Goal: Information Seeking & Learning: Check status

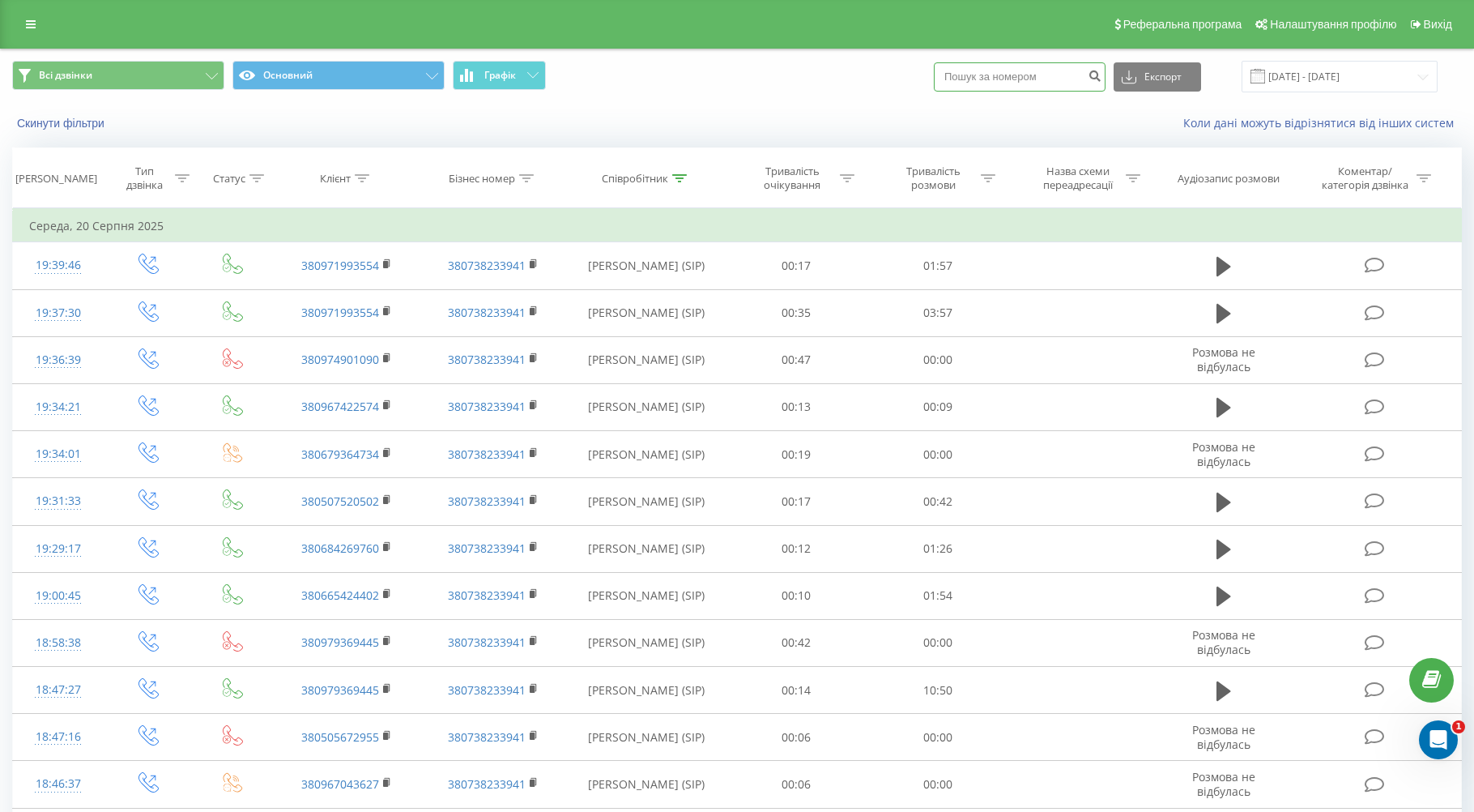
click at [1028, 73] on input at bounding box center [1019, 77] width 171 height 29
paste input "380633020045"
type input "380633020045"
click at [1102, 78] on button "submit" at bounding box center [1095, 77] width 22 height 29
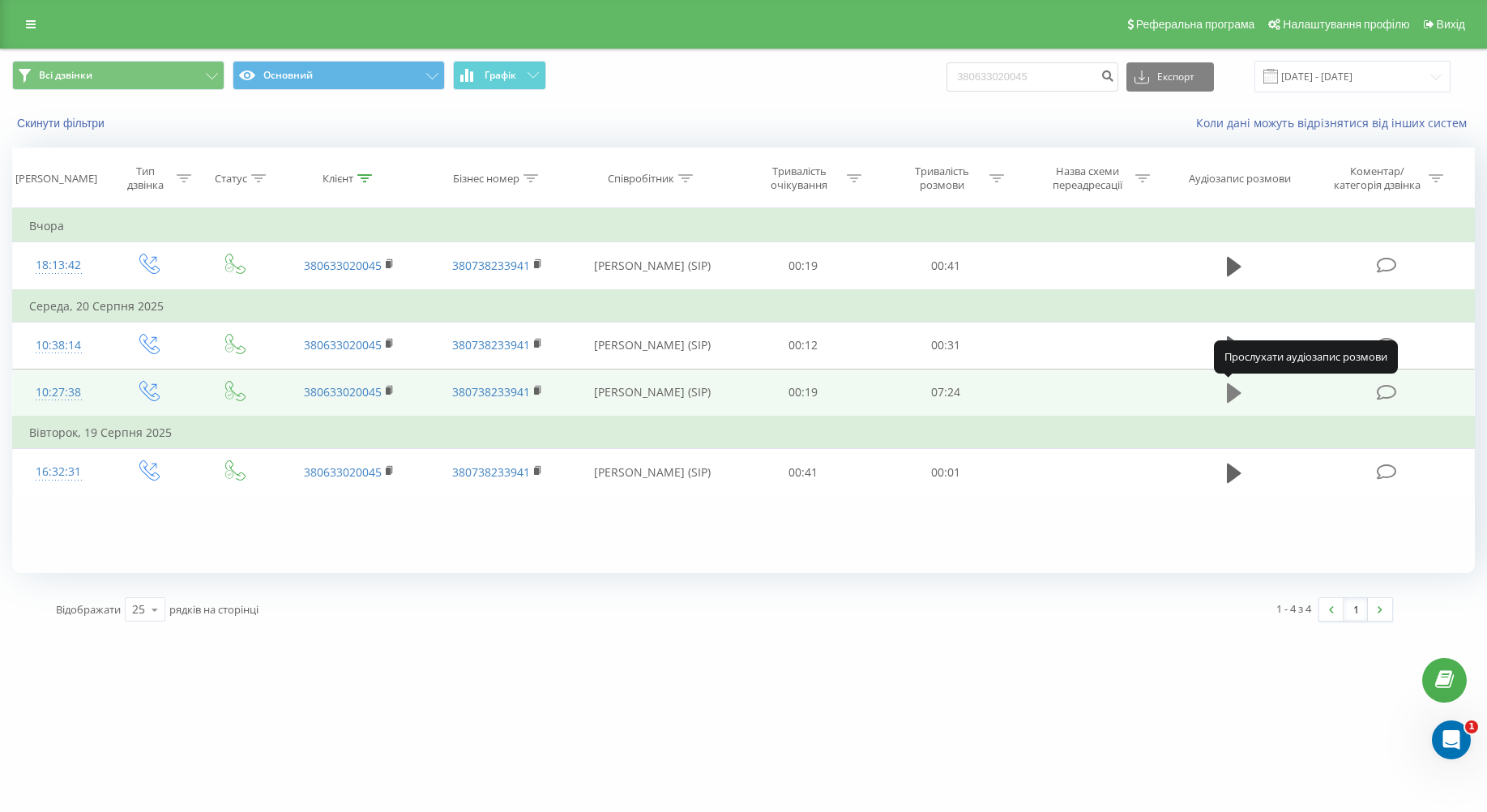
click at [1228, 396] on icon at bounding box center [1234, 392] width 15 height 19
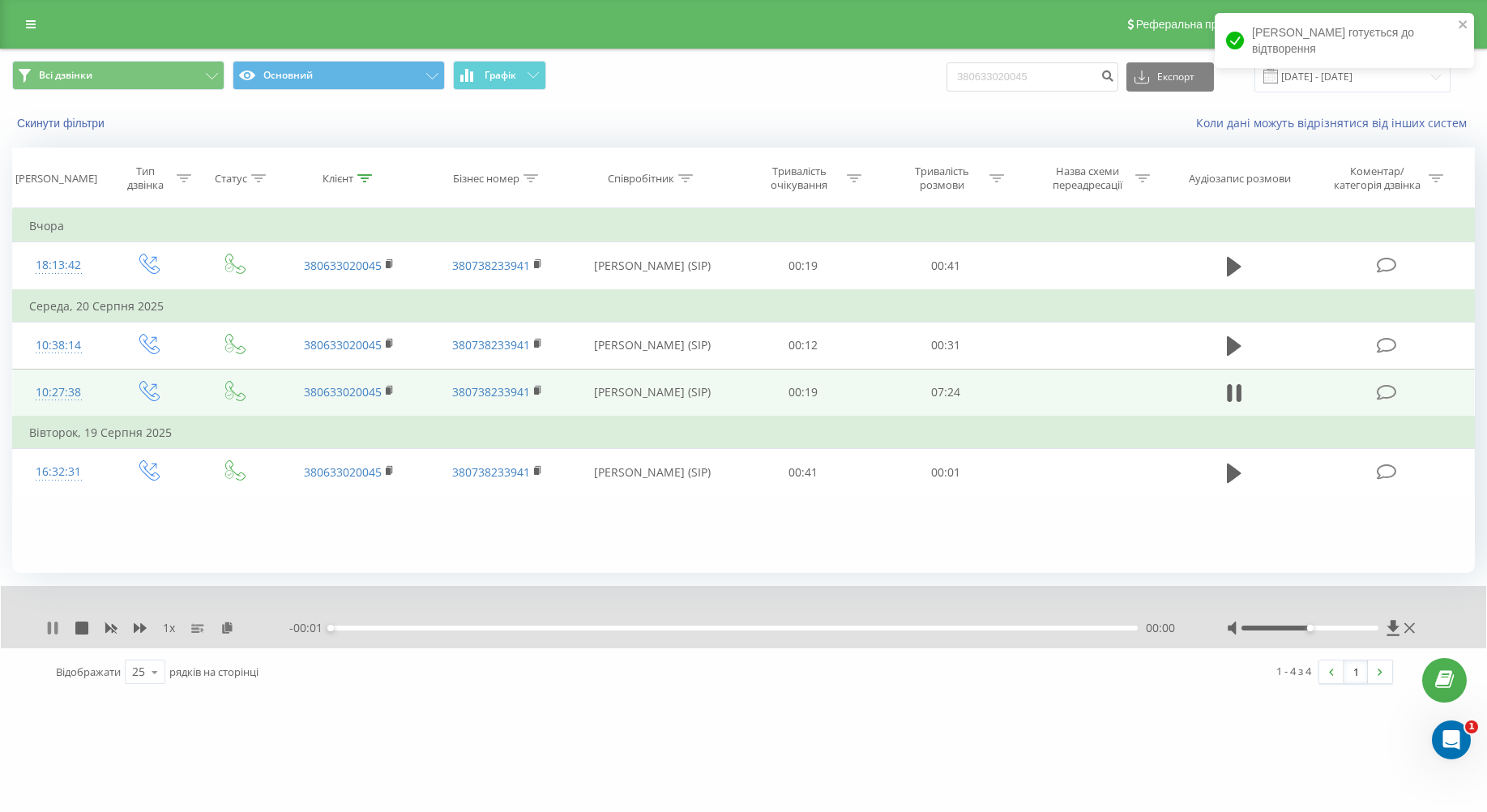
click at [52, 625] on icon at bounding box center [52, 628] width 13 height 13
click at [1393, 628] on icon at bounding box center [1393, 627] width 12 height 16
drag, startPoint x: 1379, startPoint y: 547, endPoint x: 1251, endPoint y: 568, distance: 129.7
click at [1377, 548] on div "Фільтрувати за умовою Дорівнює Введіть значення Скасувати OK Фільтрувати за умо…" at bounding box center [743, 390] width 1462 height 365
click at [51, 631] on icon at bounding box center [52, 628] width 10 height 13
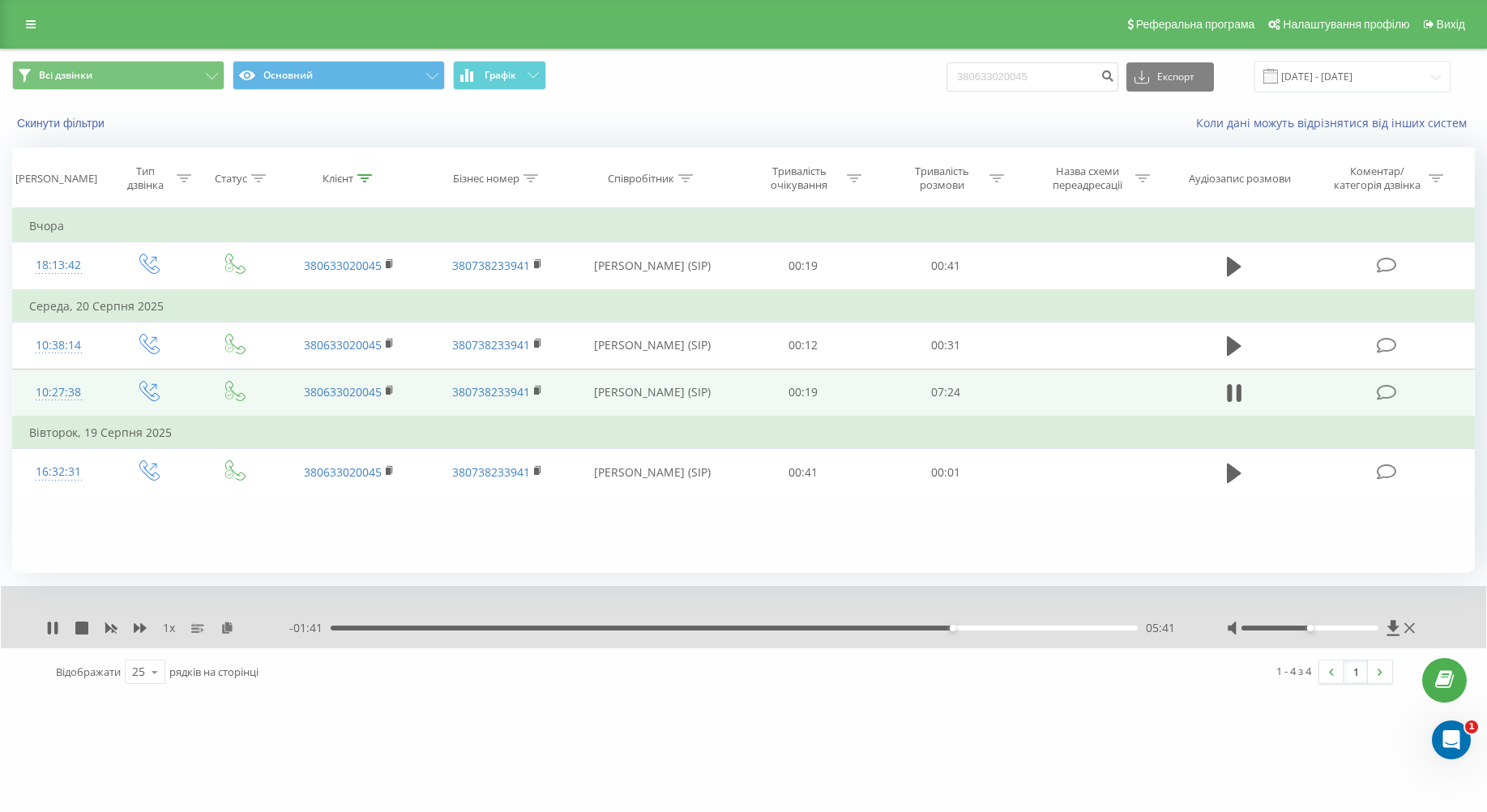
click at [1350, 534] on div "Фільтрувати за умовою Дорівнює Введіть значення Скасувати OK Фільтрувати за умо…" at bounding box center [743, 390] width 1462 height 365
